Goal: Check status: Check status

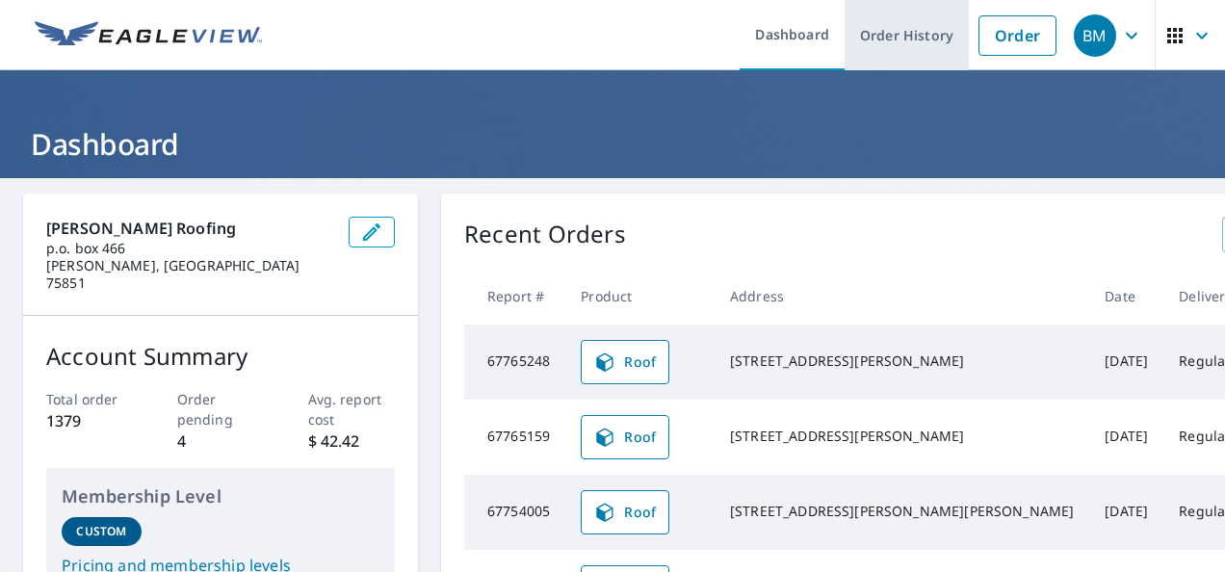
click at [884, 40] on link "Order History" at bounding box center [907, 35] width 124 height 70
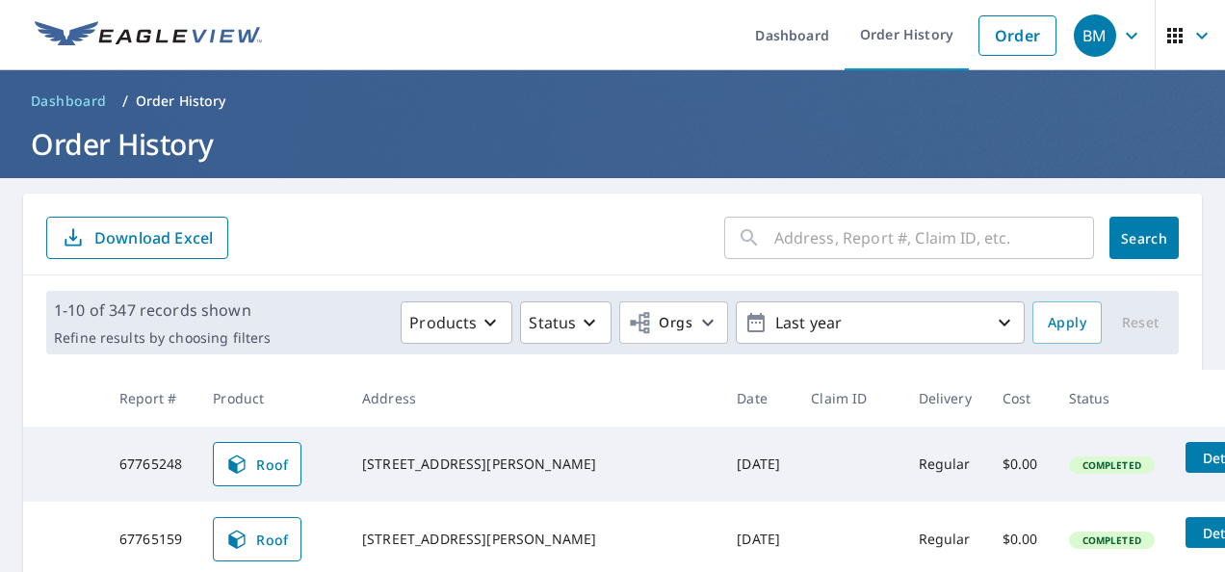
click at [857, 245] on input "text" at bounding box center [934, 238] width 320 height 54
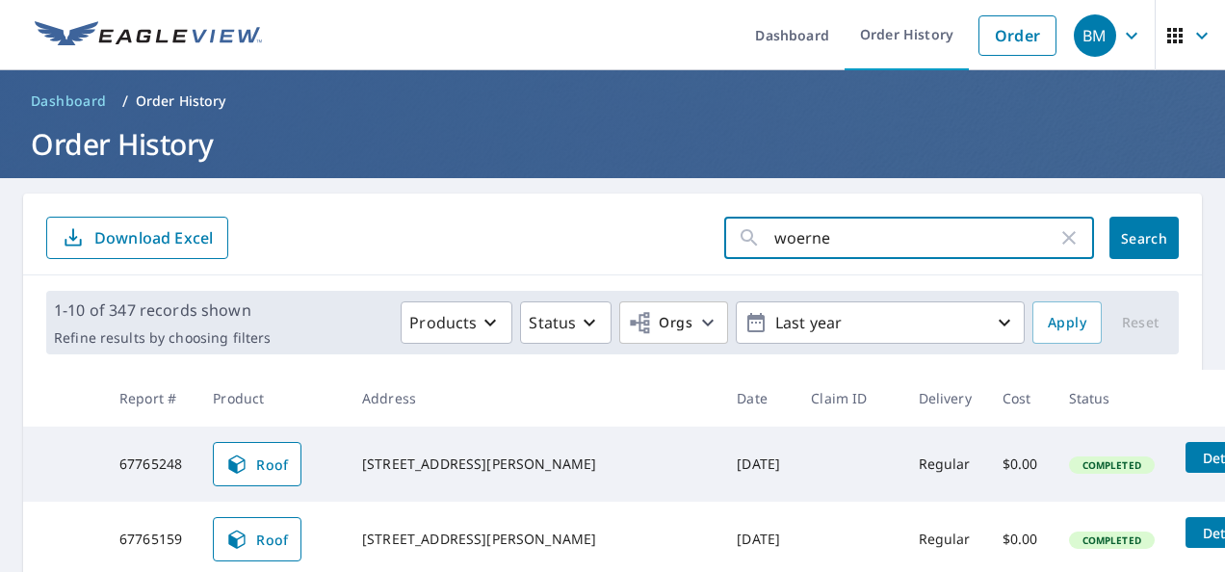
type input "[PERSON_NAME]"
click button "Search" at bounding box center [1143, 238] width 69 height 42
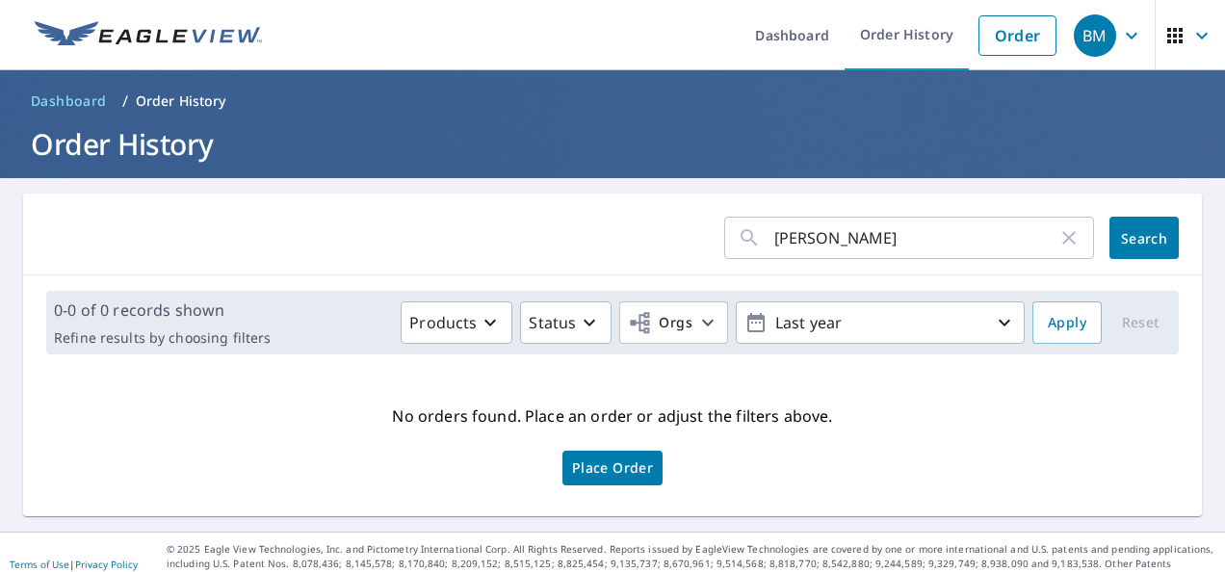
click at [857, 245] on input "[PERSON_NAME]" at bounding box center [915, 238] width 283 height 54
